Goal: Information Seeking & Learning: Learn about a topic

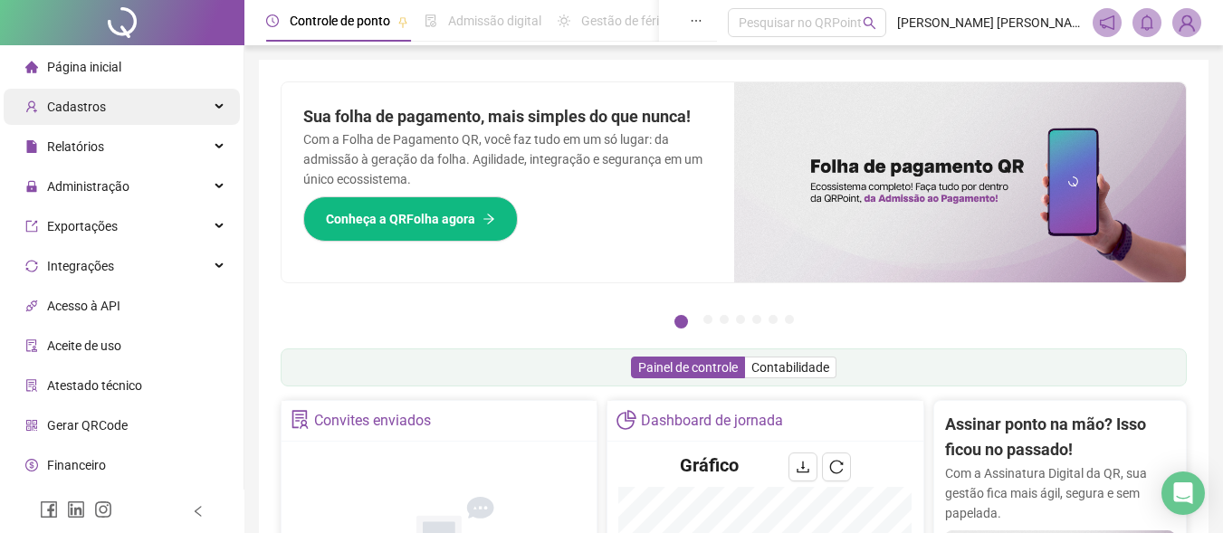
click at [212, 110] on div "Cadastros" at bounding box center [122, 107] width 236 height 36
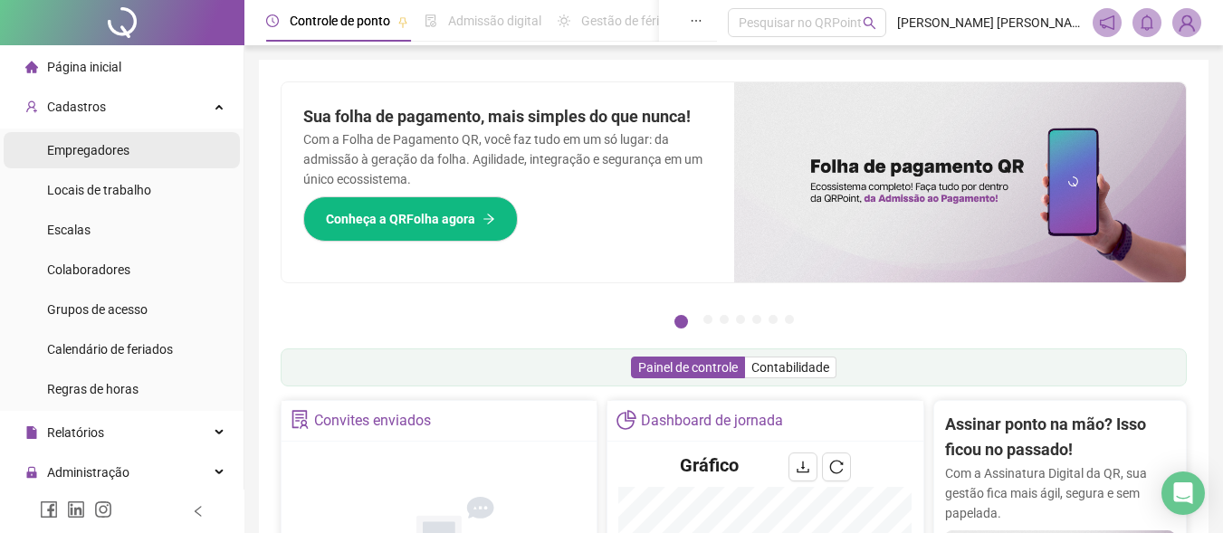
click at [105, 149] on span "Empregadores" at bounding box center [88, 150] width 82 height 14
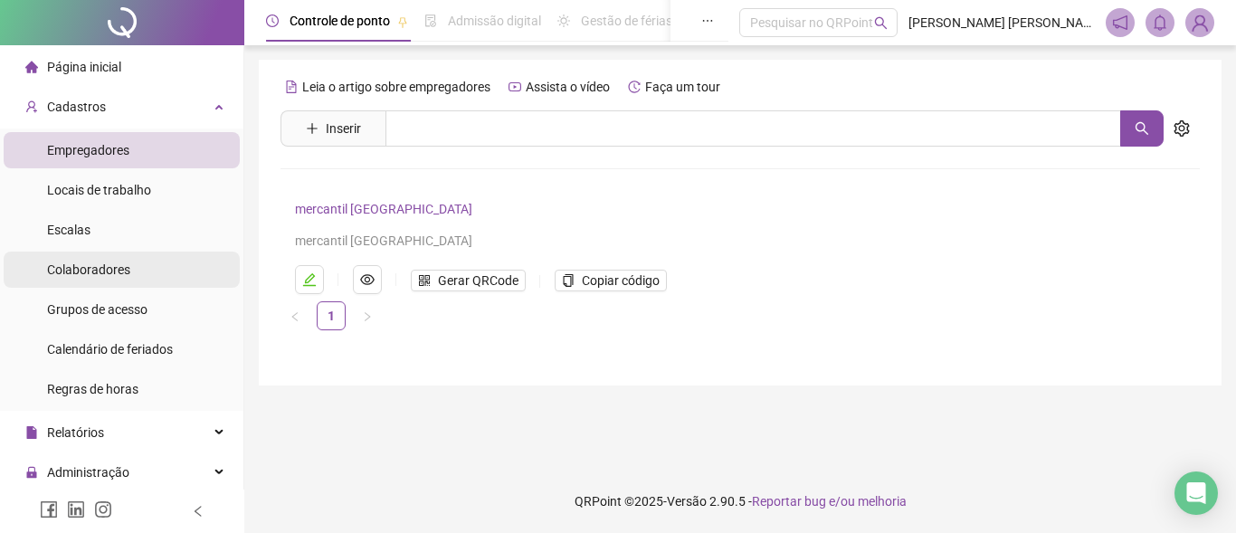
click at [96, 272] on span "Colaboradores" at bounding box center [88, 269] width 83 height 14
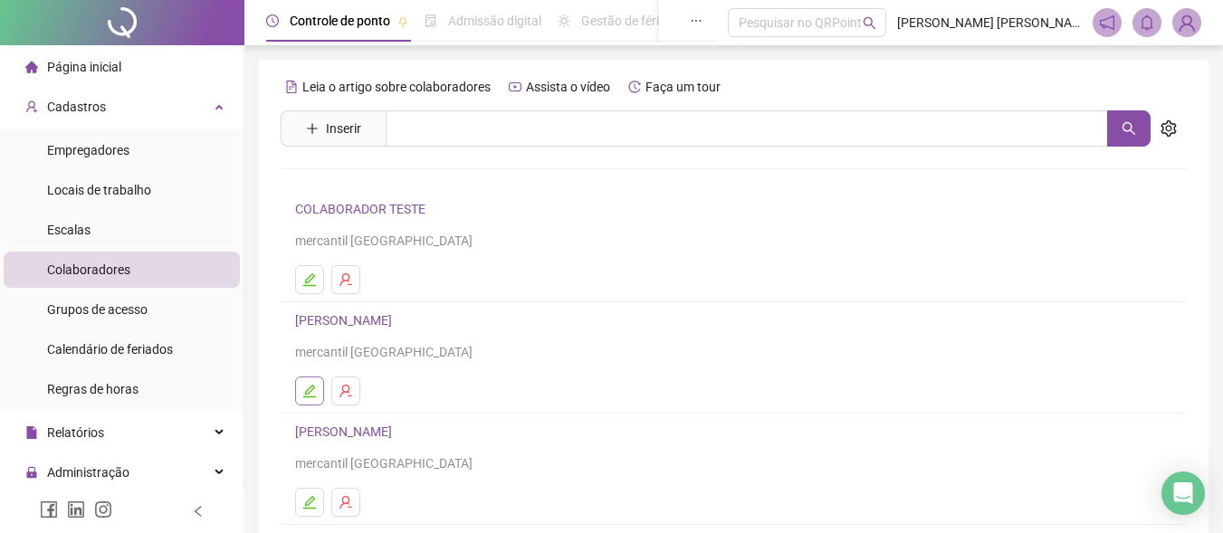
click at [307, 391] on icon "edit" at bounding box center [309, 391] width 13 height 13
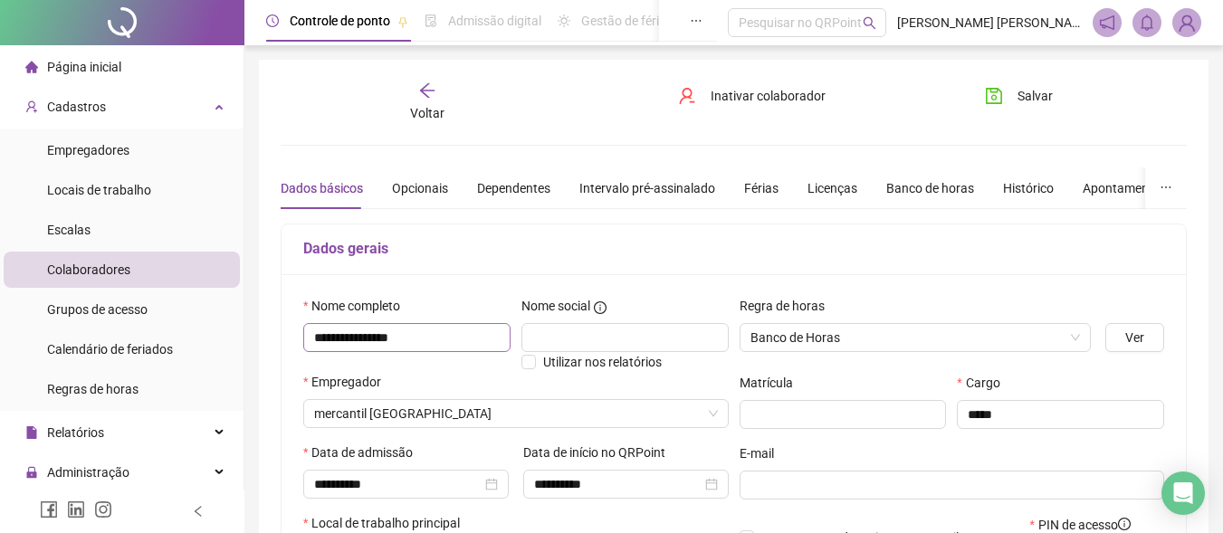
type input "**********"
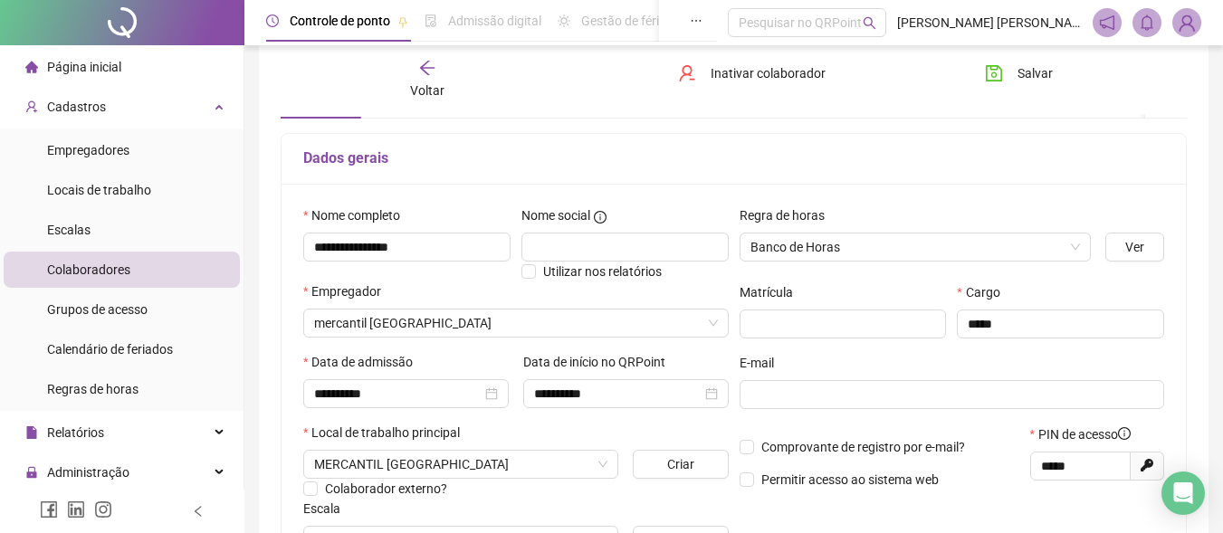
scroll to position [181, 0]
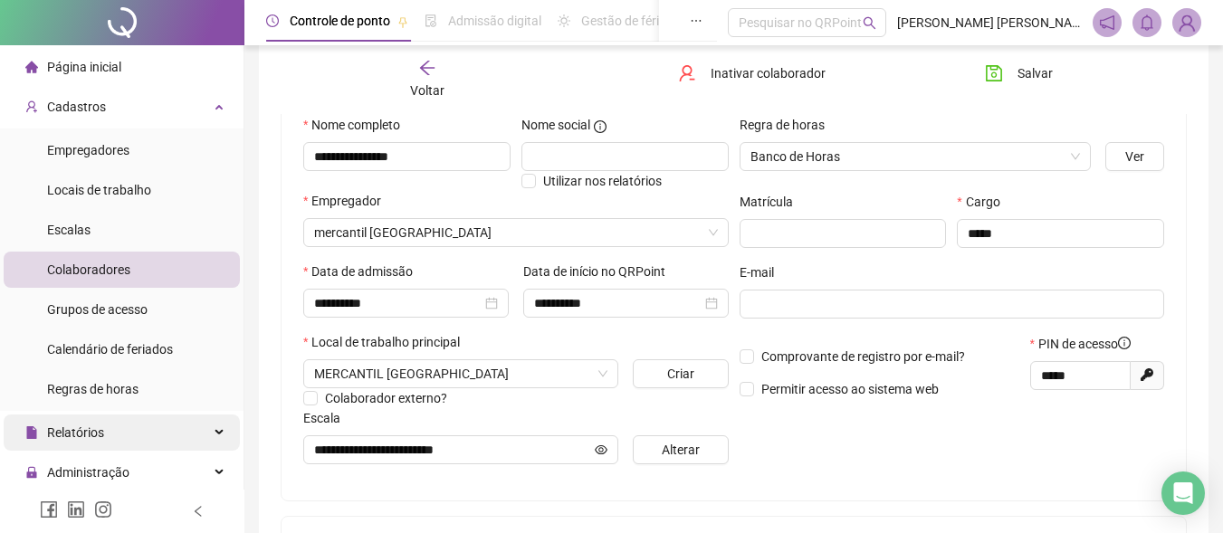
click at [198, 433] on div "Relatórios" at bounding box center [122, 433] width 236 height 36
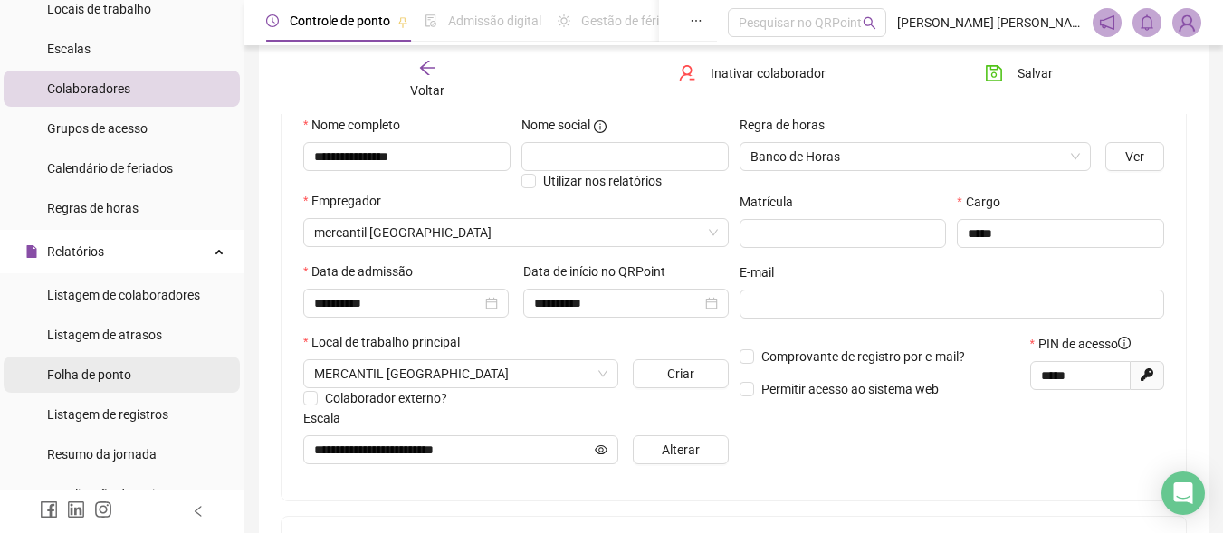
click at [114, 380] on span "Folha de ponto" at bounding box center [89, 374] width 84 height 14
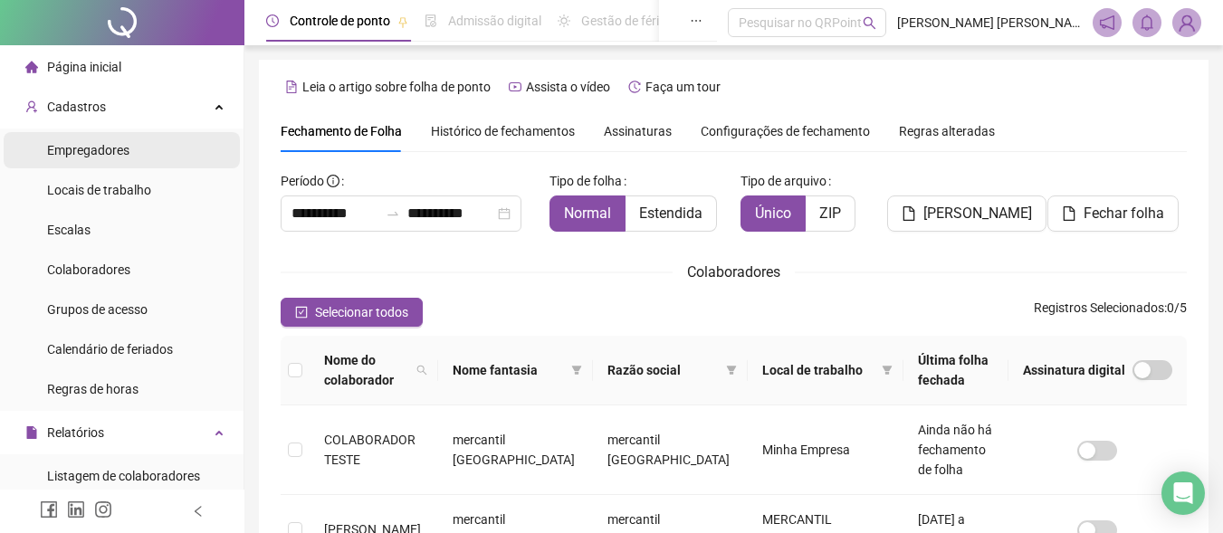
click at [134, 146] on li "Empregadores" at bounding box center [122, 150] width 236 height 36
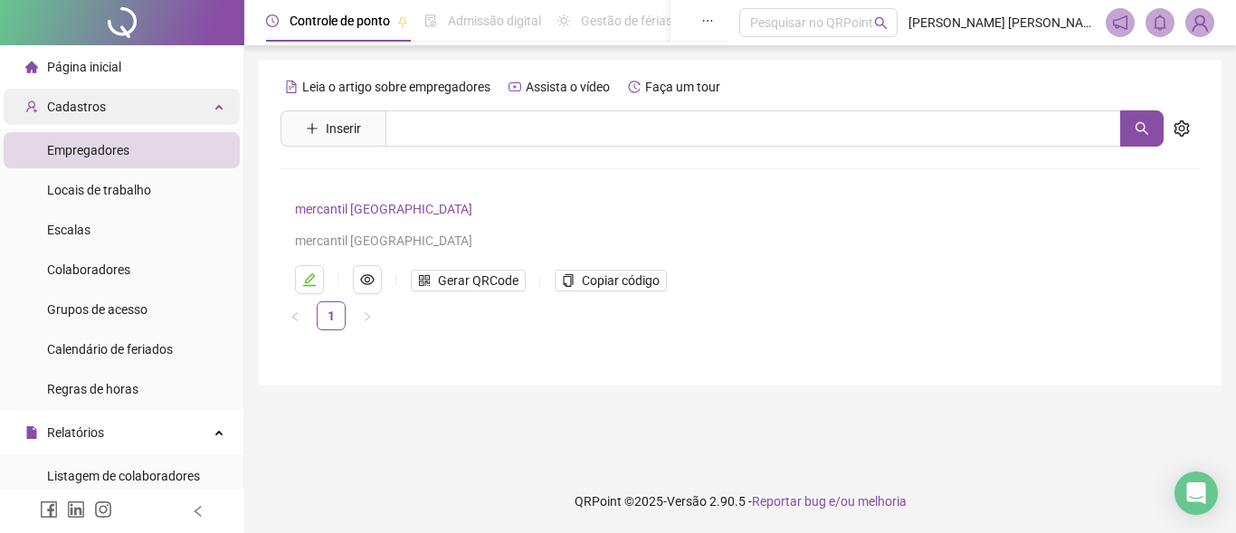
click at [199, 107] on div "Cadastros" at bounding box center [122, 107] width 236 height 36
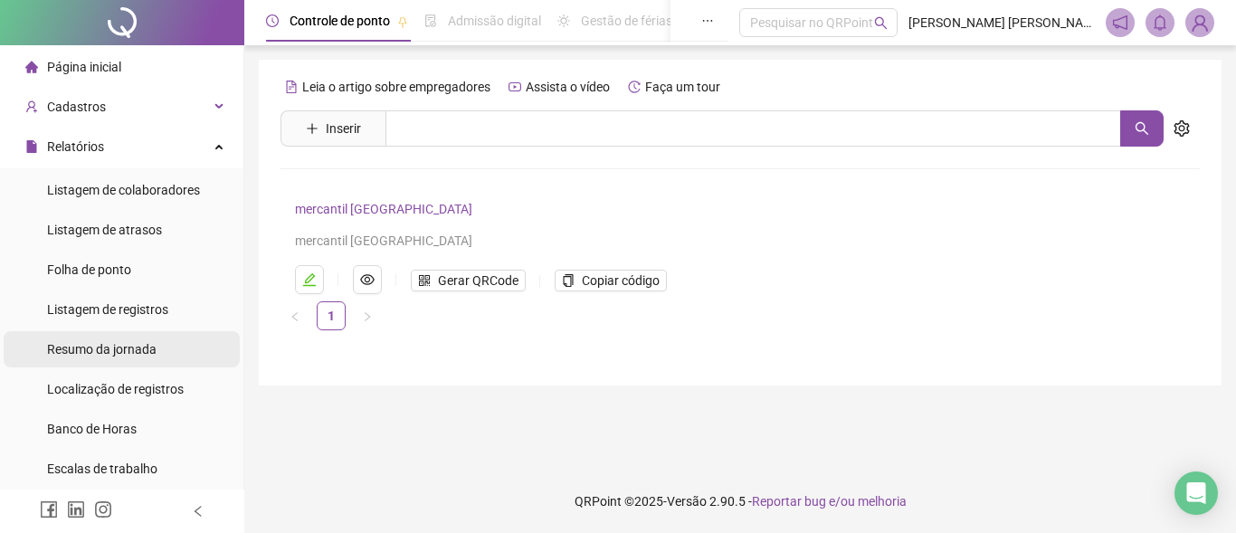
click at [129, 342] on span "Resumo da jornada" at bounding box center [102, 349] width 110 height 14
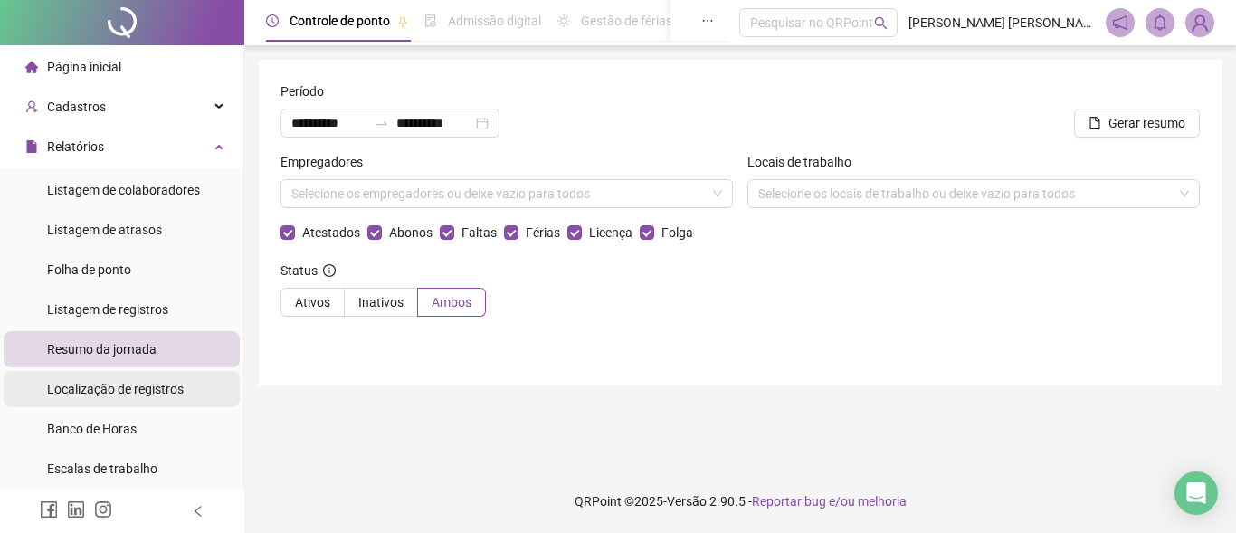
click at [123, 395] on span "Localização de registros" at bounding box center [115, 389] width 137 height 14
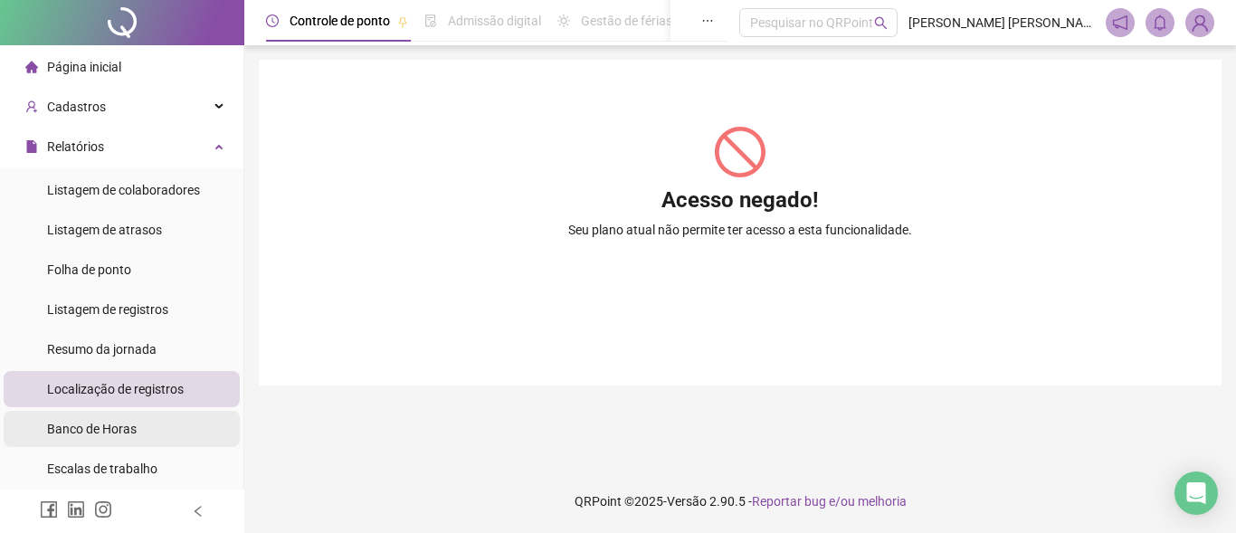
click at [116, 422] on span "Banco de Horas" at bounding box center [92, 429] width 90 height 14
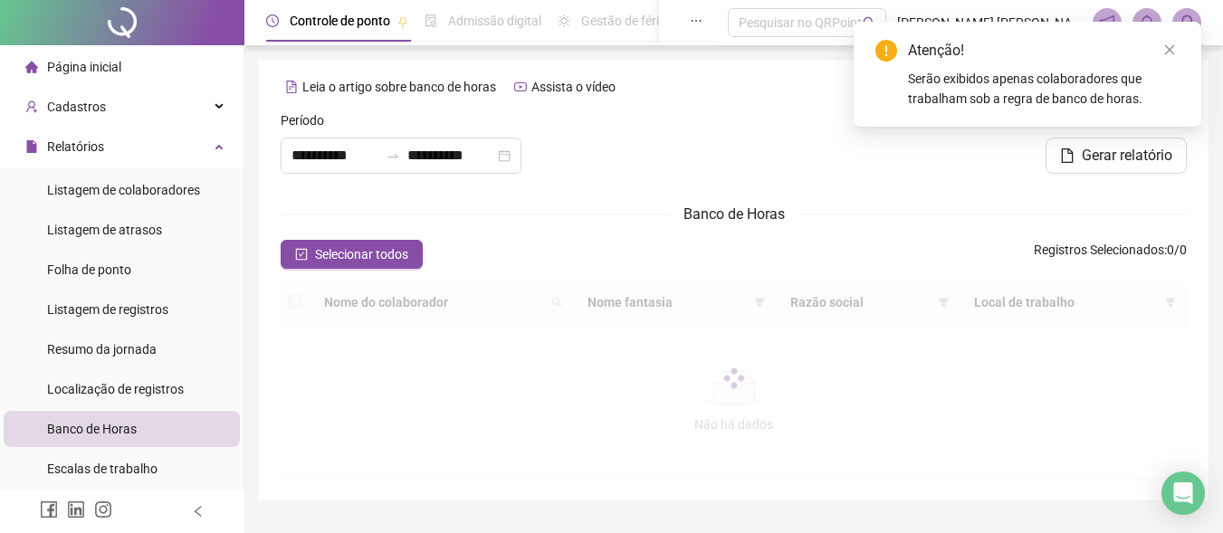
type input "**********"
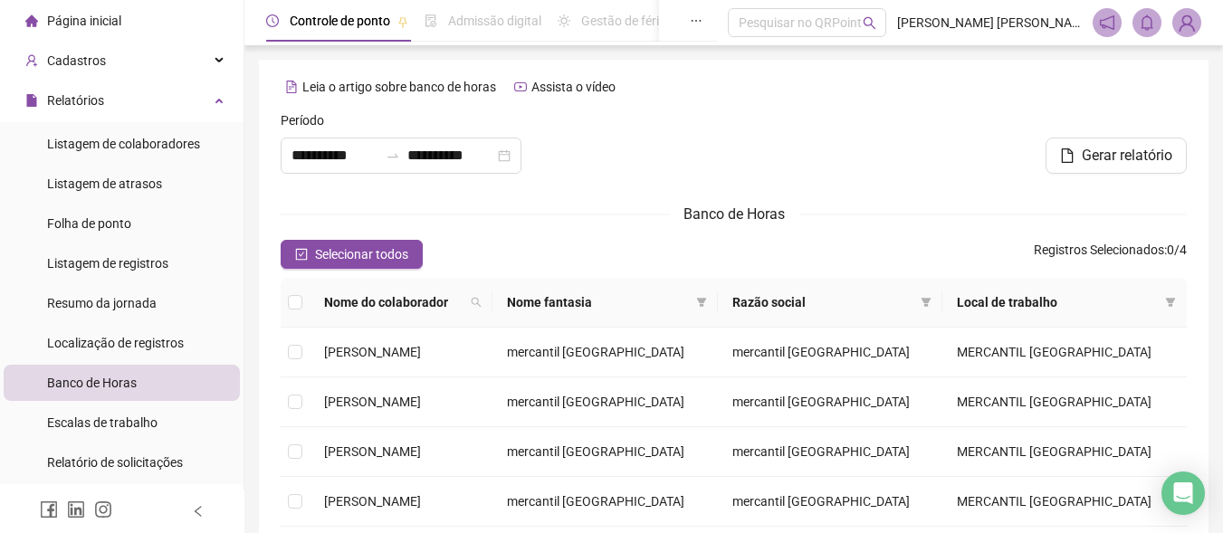
scroll to position [91, 0]
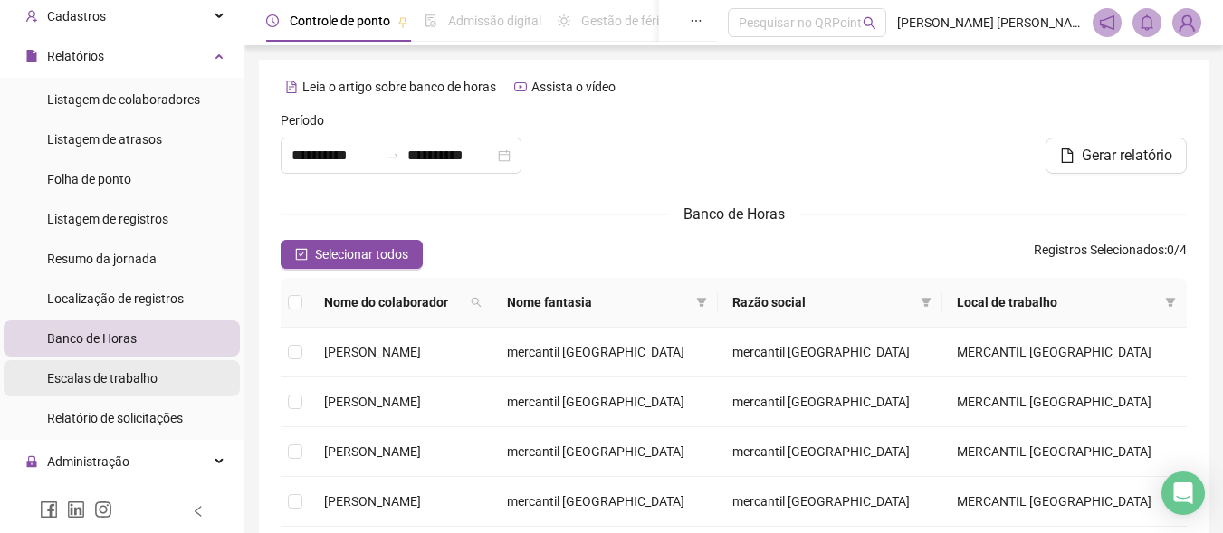
click at [129, 371] on span "Escalas de trabalho" at bounding box center [102, 378] width 110 height 14
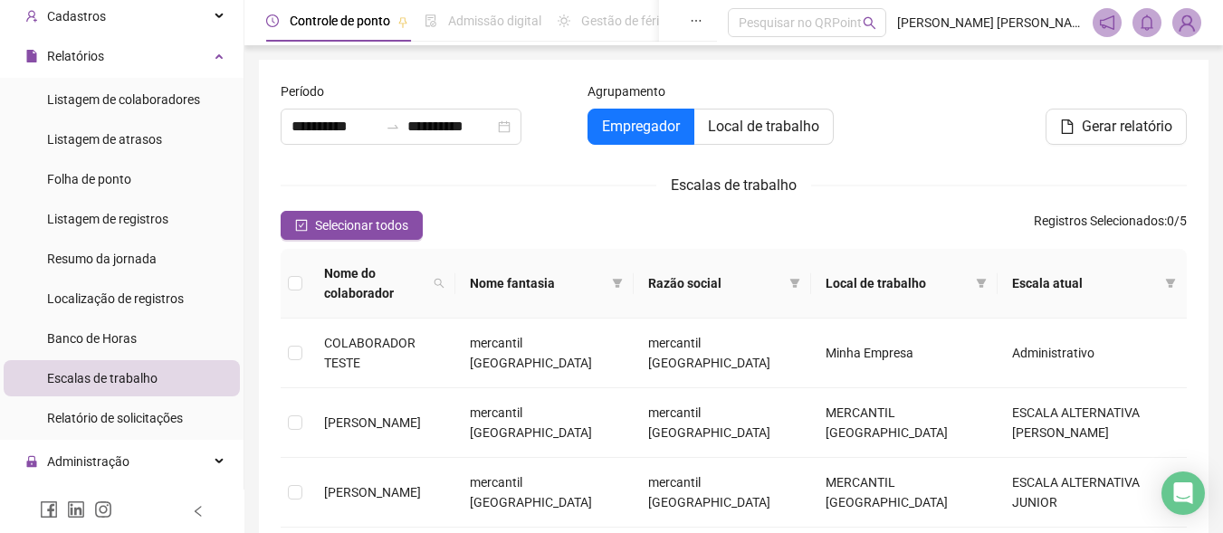
type input "**********"
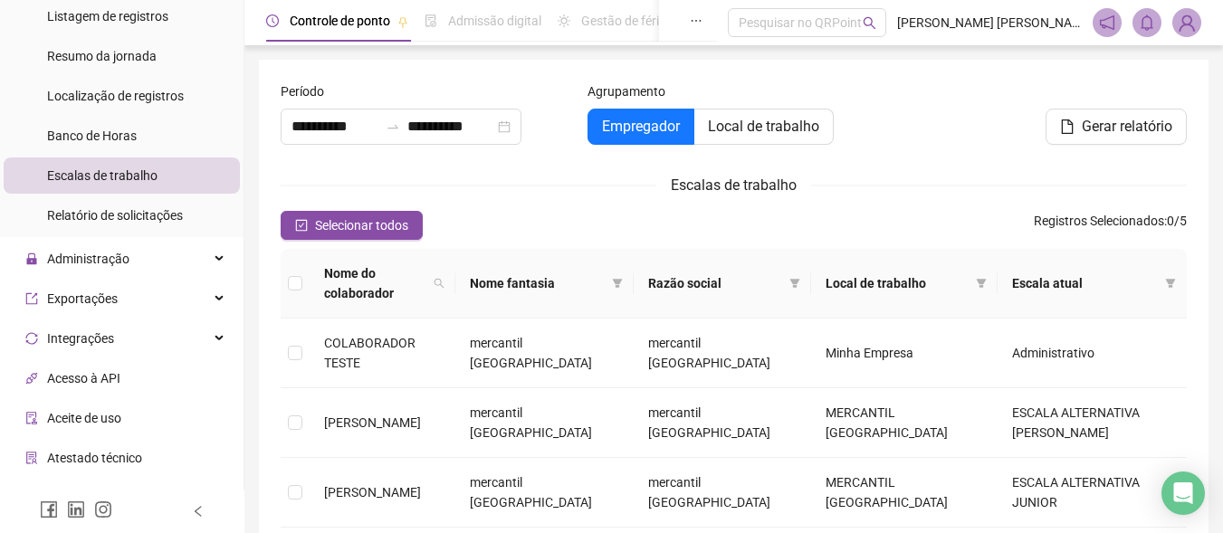
scroll to position [362, 0]
